Goal: Transaction & Acquisition: Purchase product/service

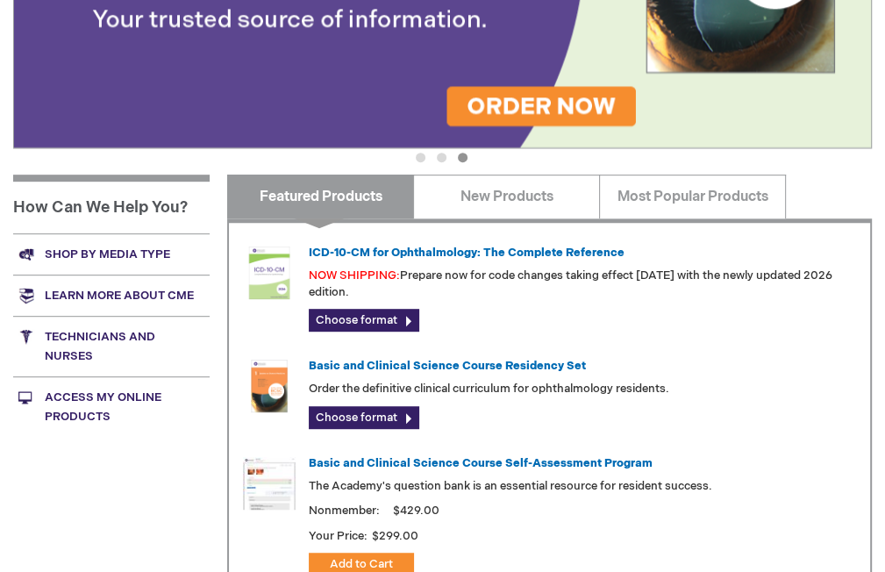
scroll to position [614, 0]
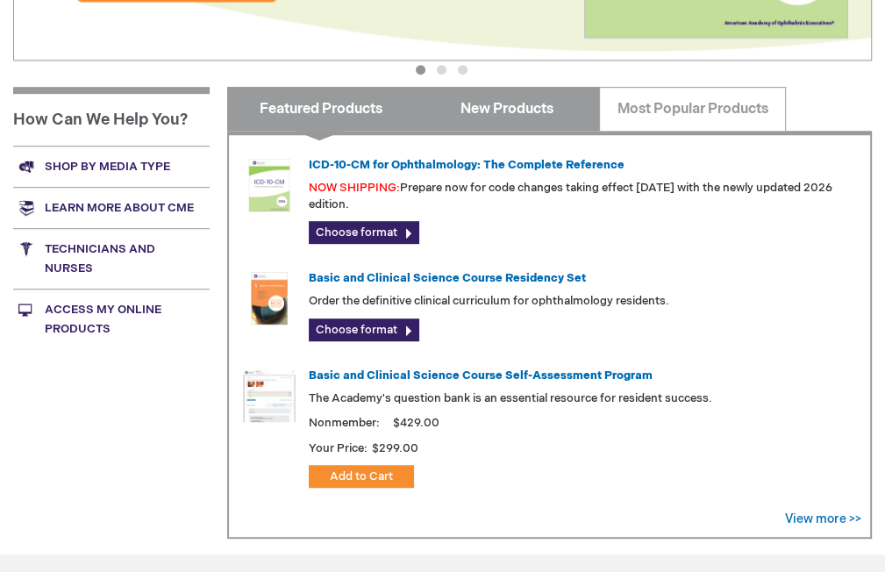
click at [475, 114] on link "New Products" at bounding box center [506, 109] width 187 height 44
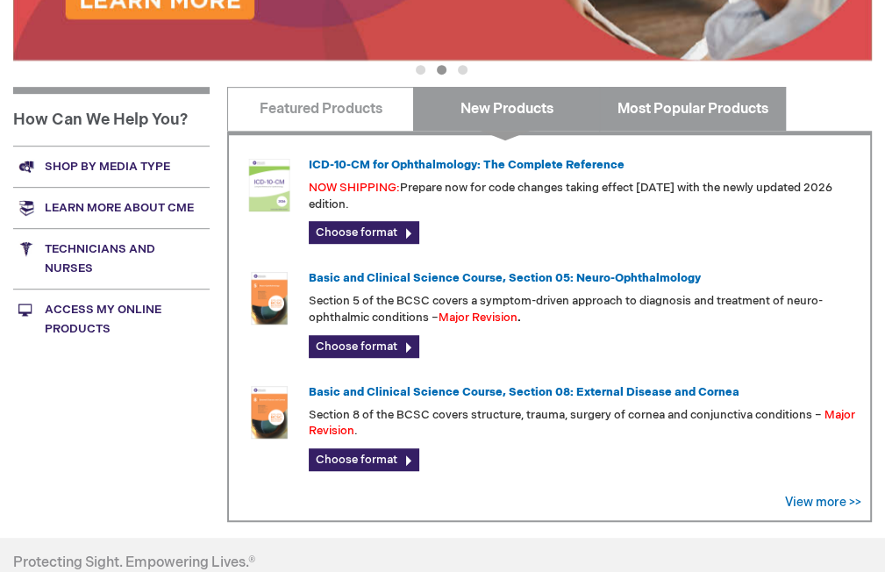
click at [675, 108] on link "Most Popular Products" at bounding box center [692, 109] width 187 height 44
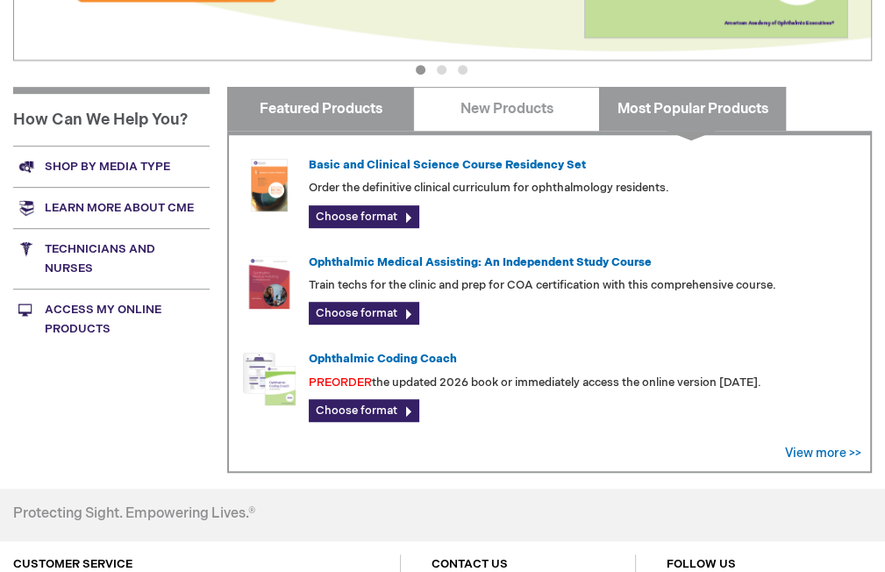
click at [347, 118] on link "Featured Products" at bounding box center [320, 109] width 187 height 44
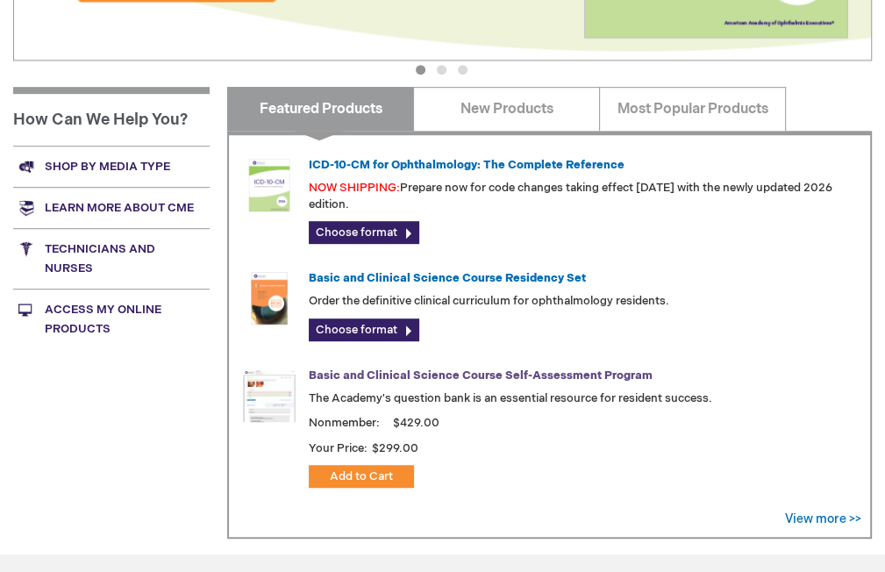
click at [432, 375] on link "Basic and Clinical Science Course Self-Assessment Program" at bounding box center [481, 375] width 344 height 14
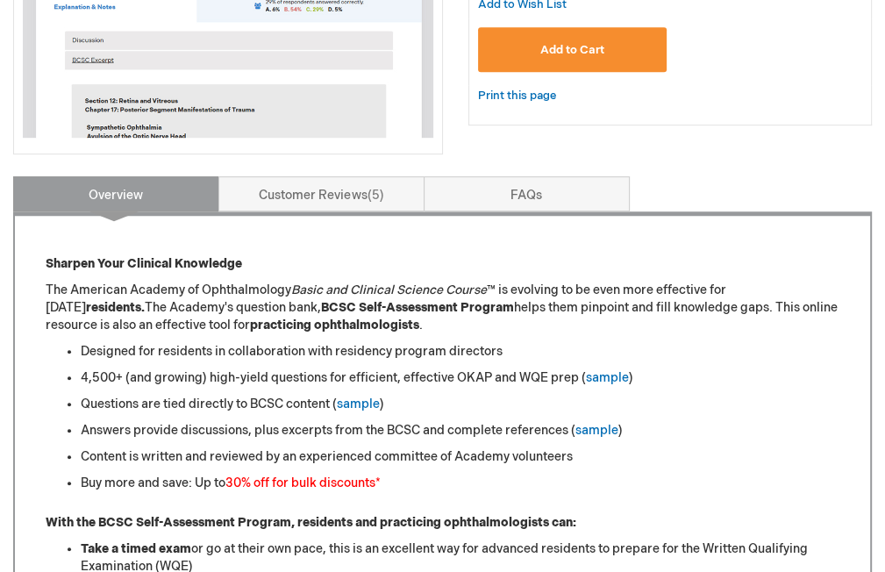
scroll to position [504, 0]
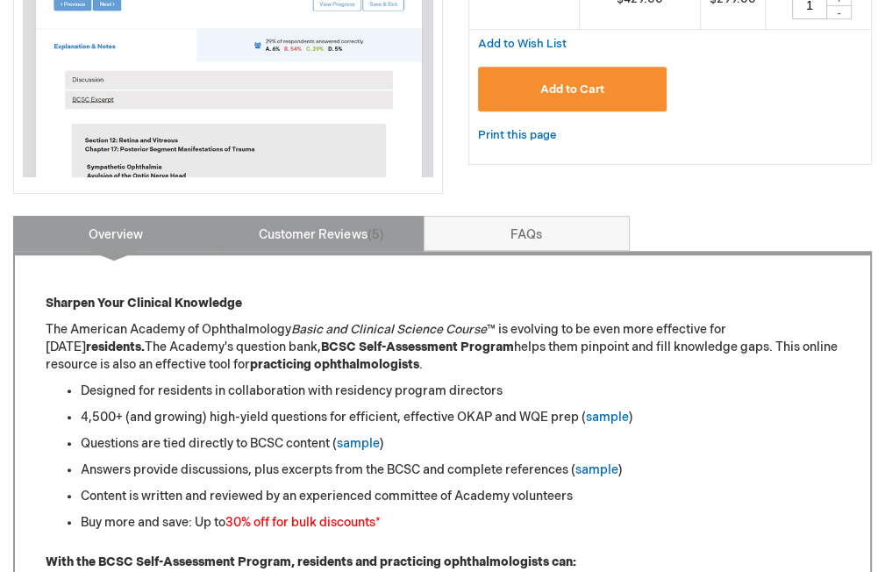
click at [352, 231] on link "Customer Reviews 5" at bounding box center [321, 233] width 206 height 35
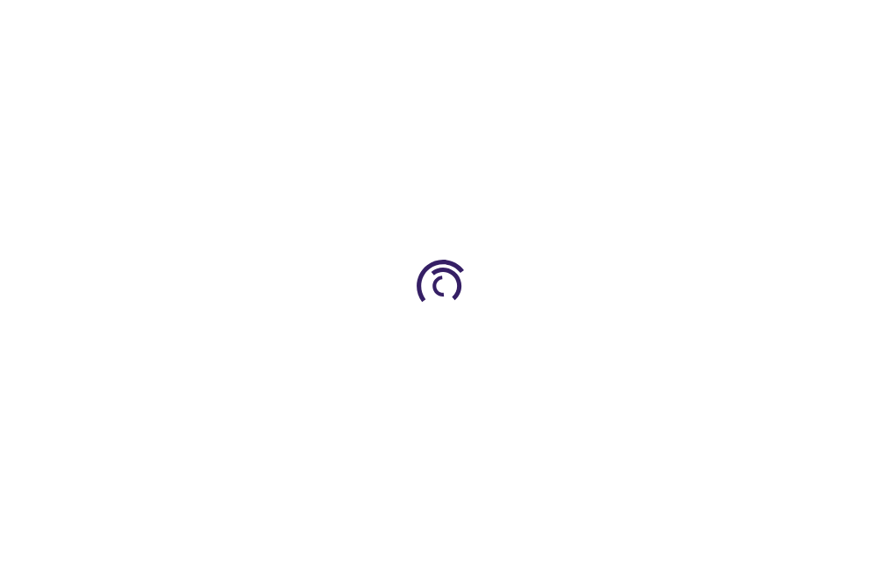
scroll to position [614, 0]
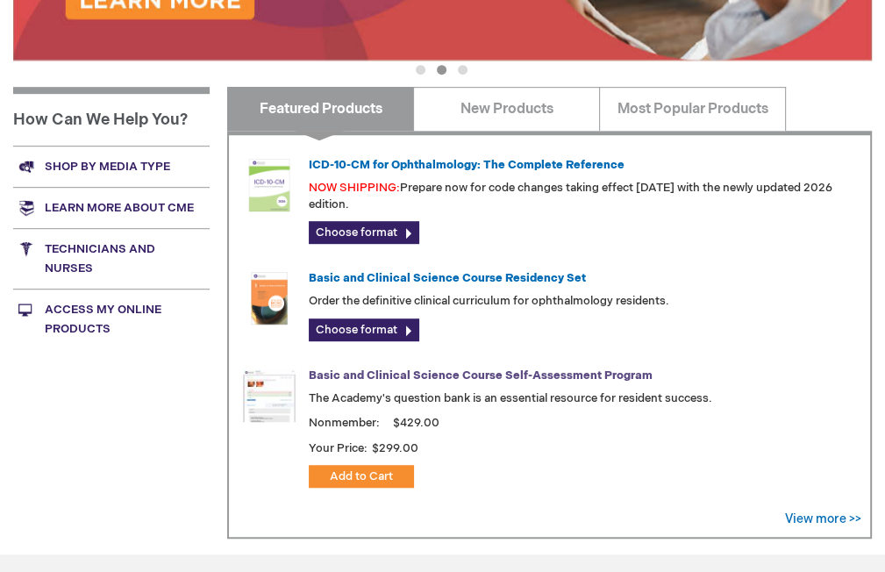
drag, startPoint x: 502, startPoint y: 369, endPoint x: 547, endPoint y: 370, distance: 44.7
click at [502, 370] on link "Basic and Clinical Science Course Self-Assessment Program" at bounding box center [481, 375] width 344 height 14
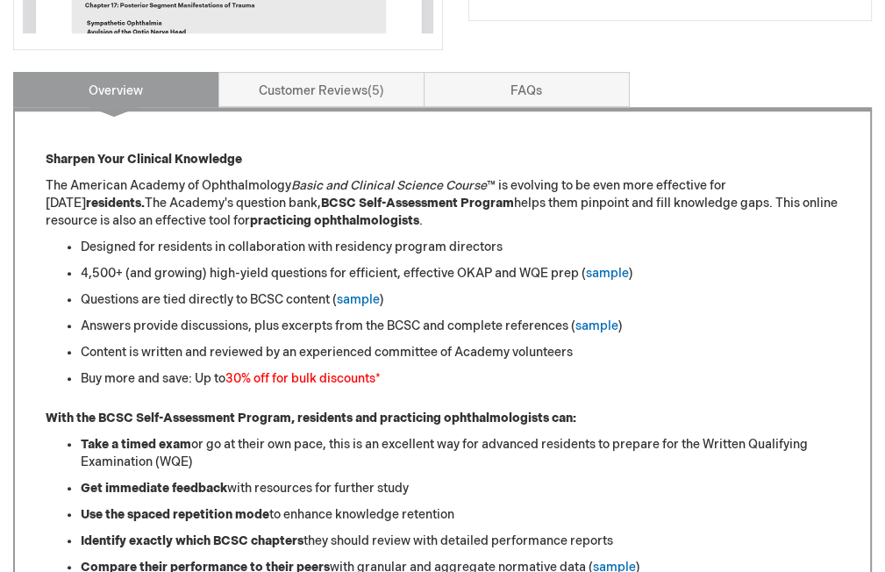
scroll to position [702, 0]
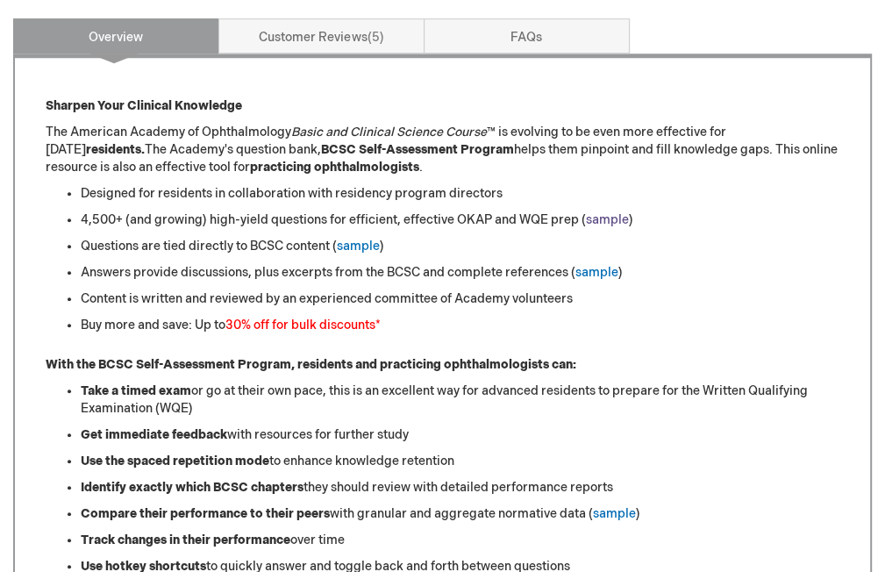
click at [600, 222] on link "sample" at bounding box center [607, 219] width 43 height 15
click at [374, 247] on link "sample" at bounding box center [358, 246] width 43 height 15
click at [596, 269] on link "sample" at bounding box center [596, 272] width 43 height 15
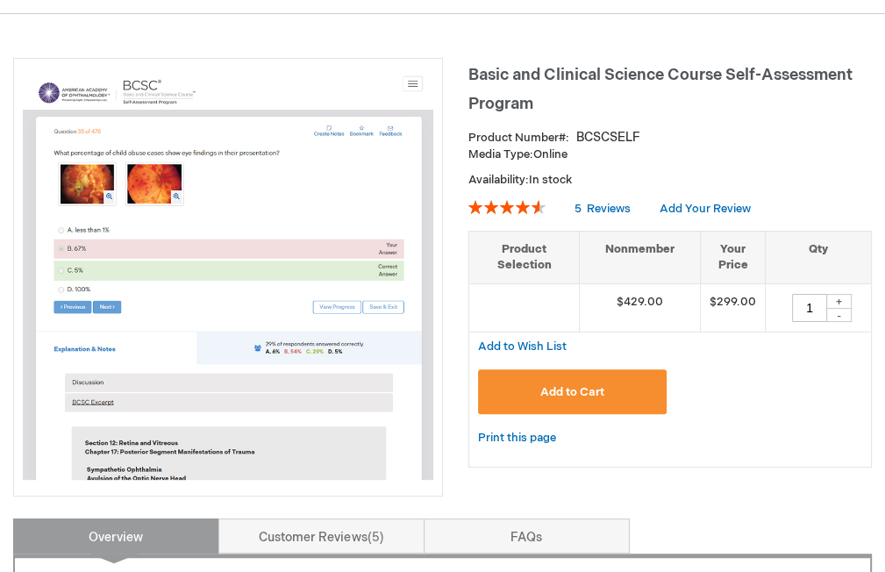
scroll to position [263, 0]
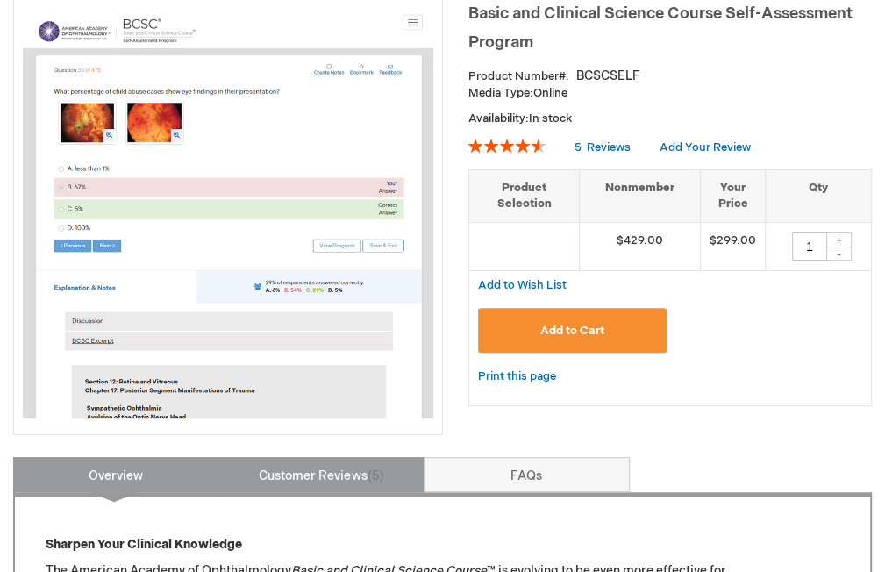
click at [369, 472] on span "5" at bounding box center [375, 475] width 17 height 15
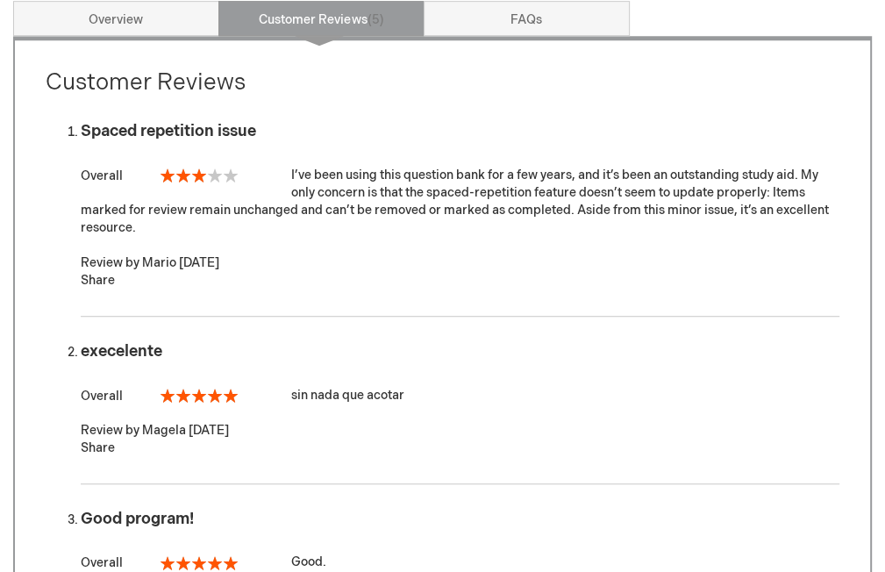
scroll to position [281, 0]
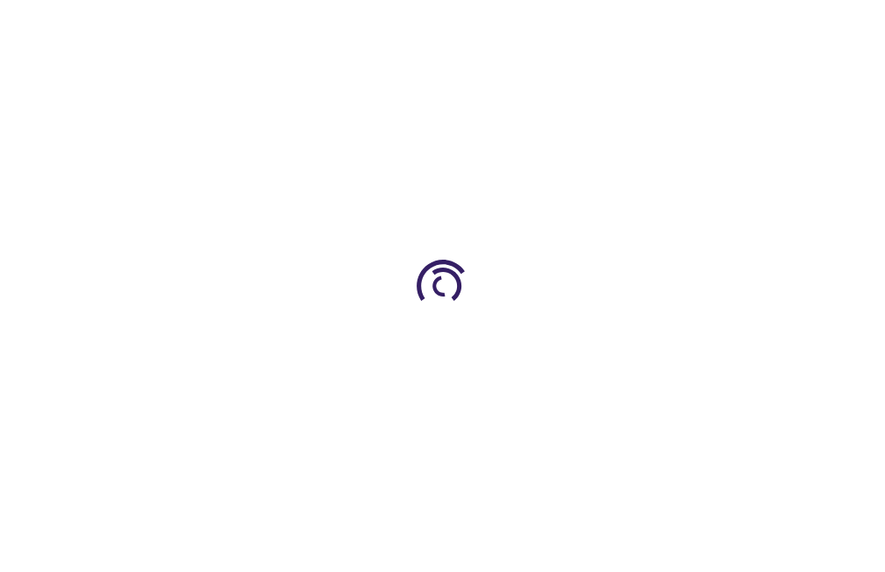
scroll to position [614, 0]
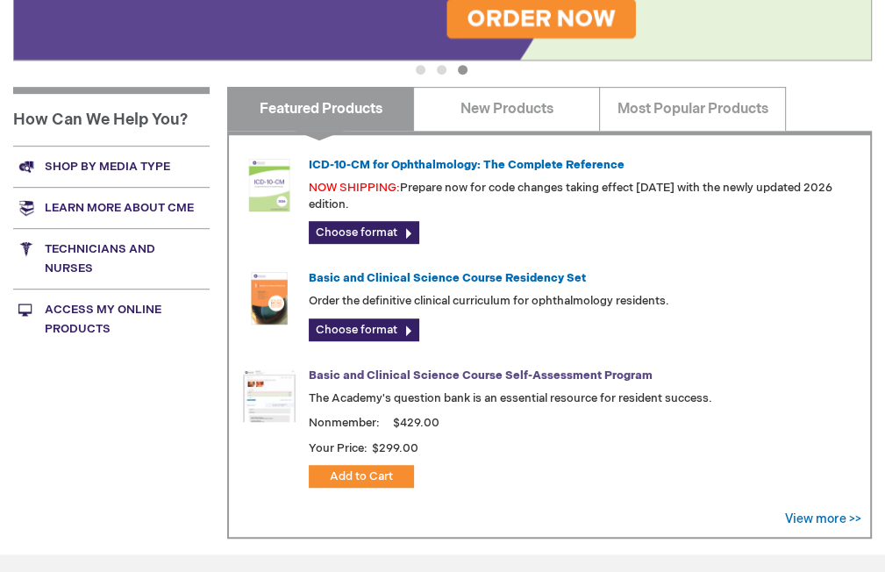
click at [432, 375] on link "Basic and Clinical Science Course Self-Assessment Program" at bounding box center [481, 375] width 344 height 14
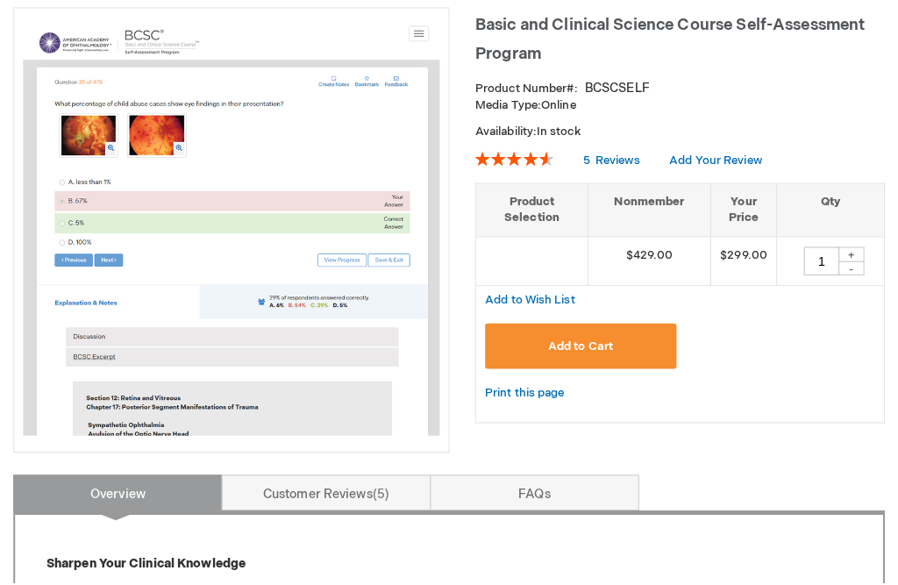
scroll to position [263, 0]
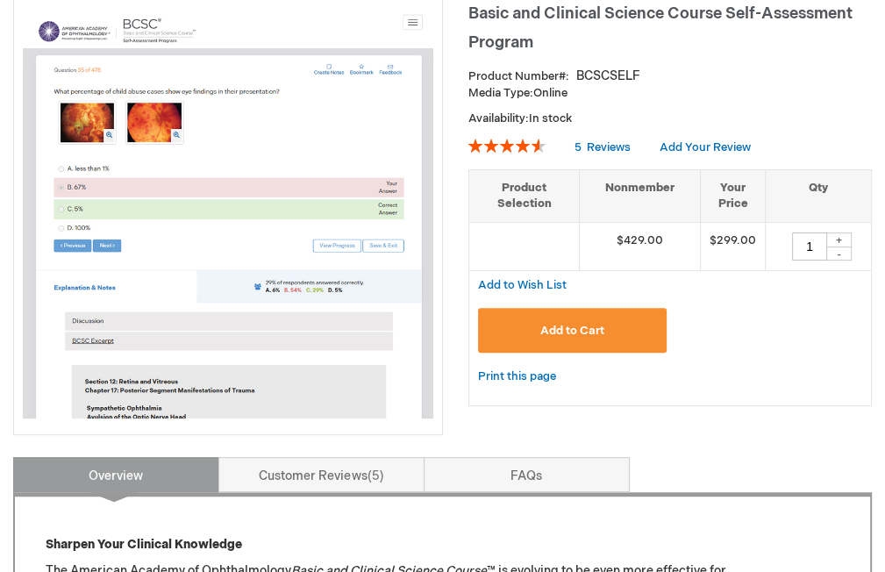
click at [602, 332] on span "Add to Cart" at bounding box center [572, 331] width 64 height 14
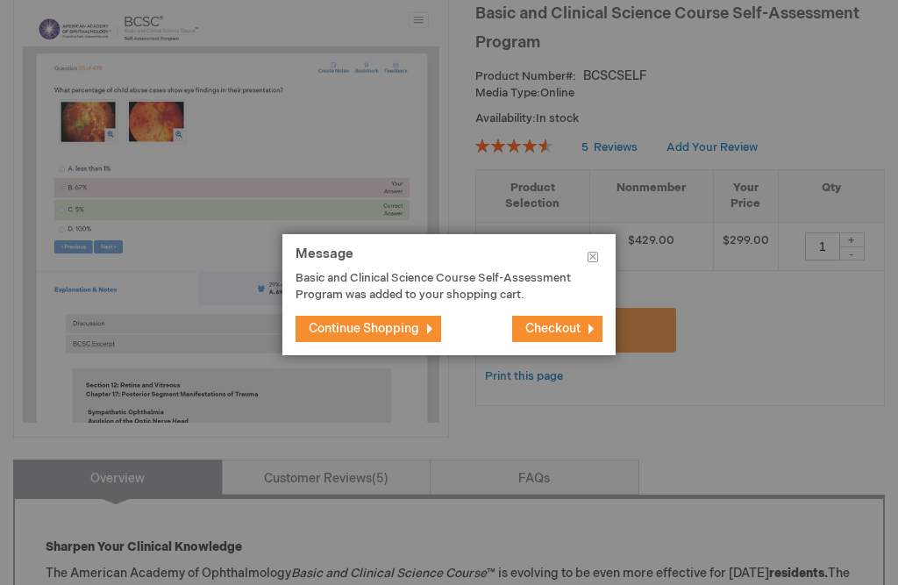
click at [529, 329] on span "Checkout" at bounding box center [552, 328] width 55 height 15
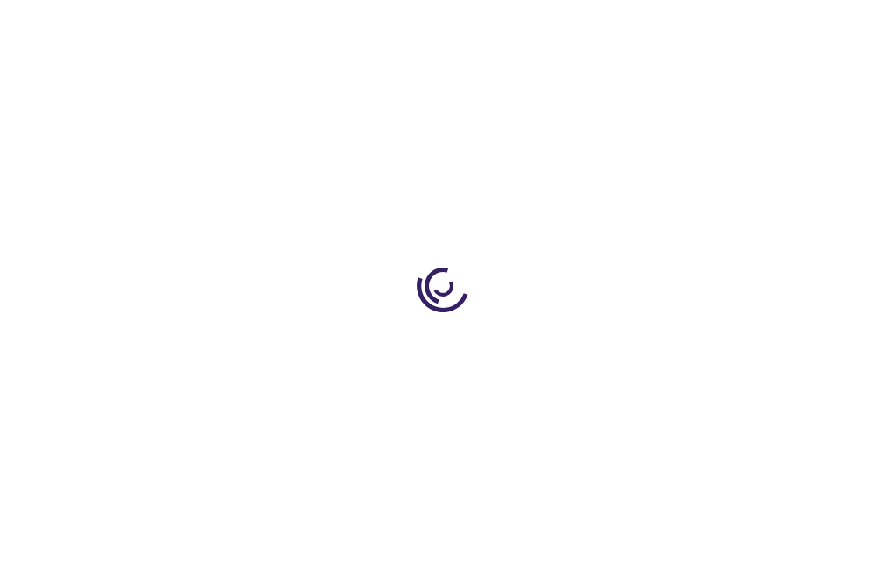
select select "TR"
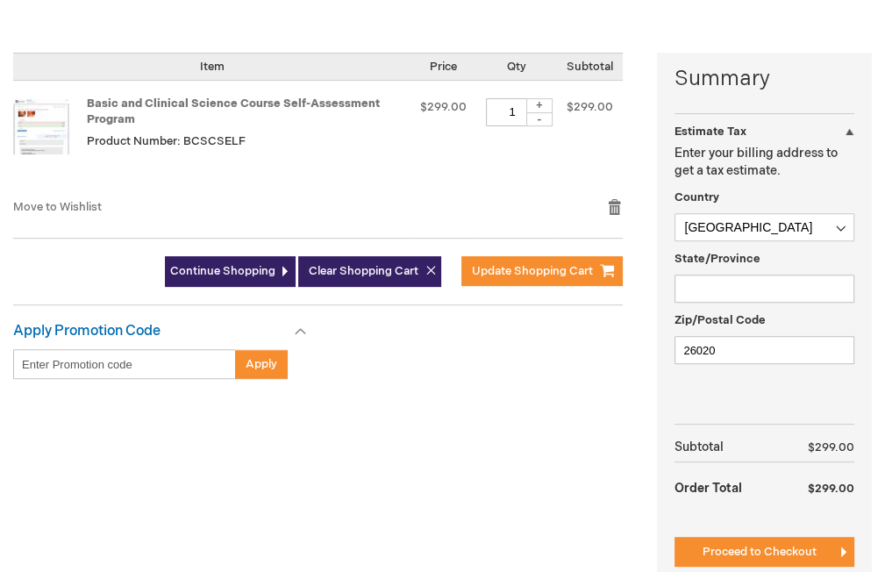
scroll to position [439, 0]
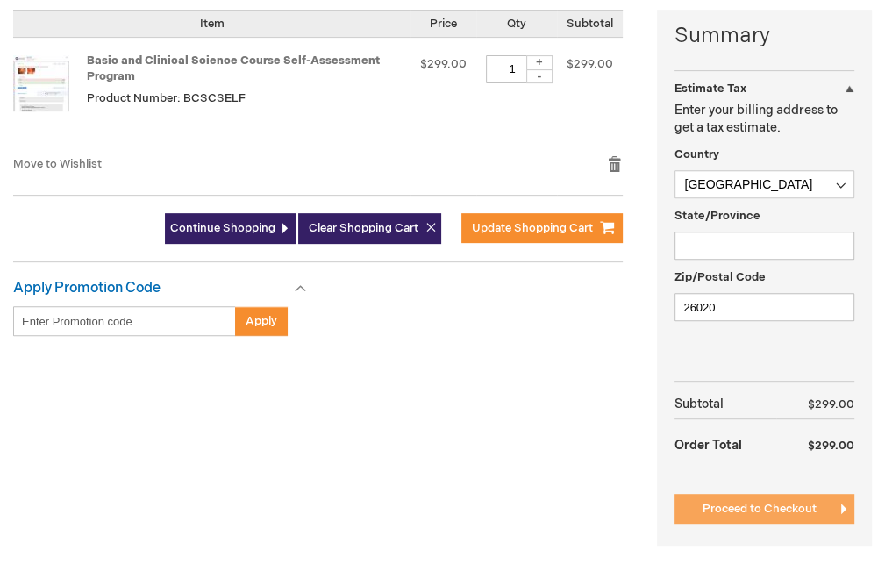
click at [737, 505] on span "Proceed to Checkout" at bounding box center [760, 509] width 114 height 14
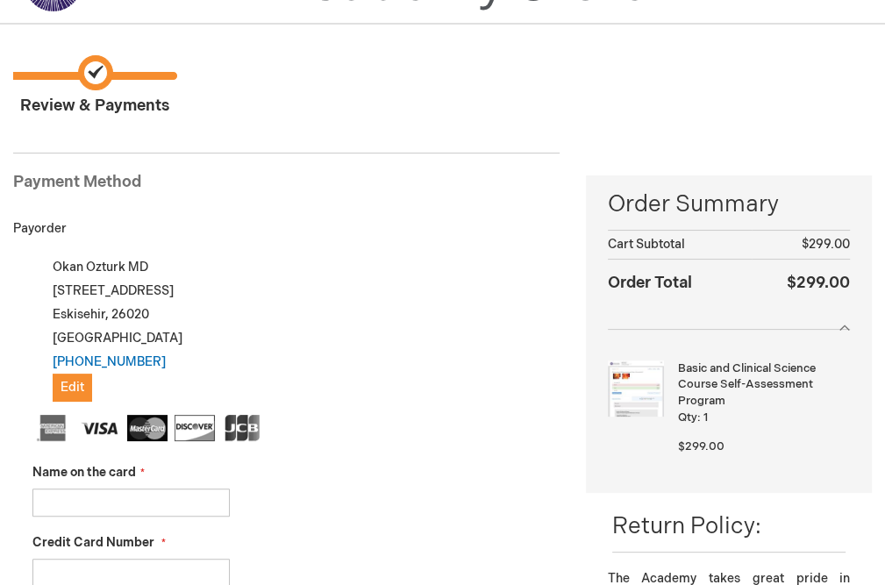
scroll to position [263, 0]
